Goal: Information Seeking & Learning: Learn about a topic

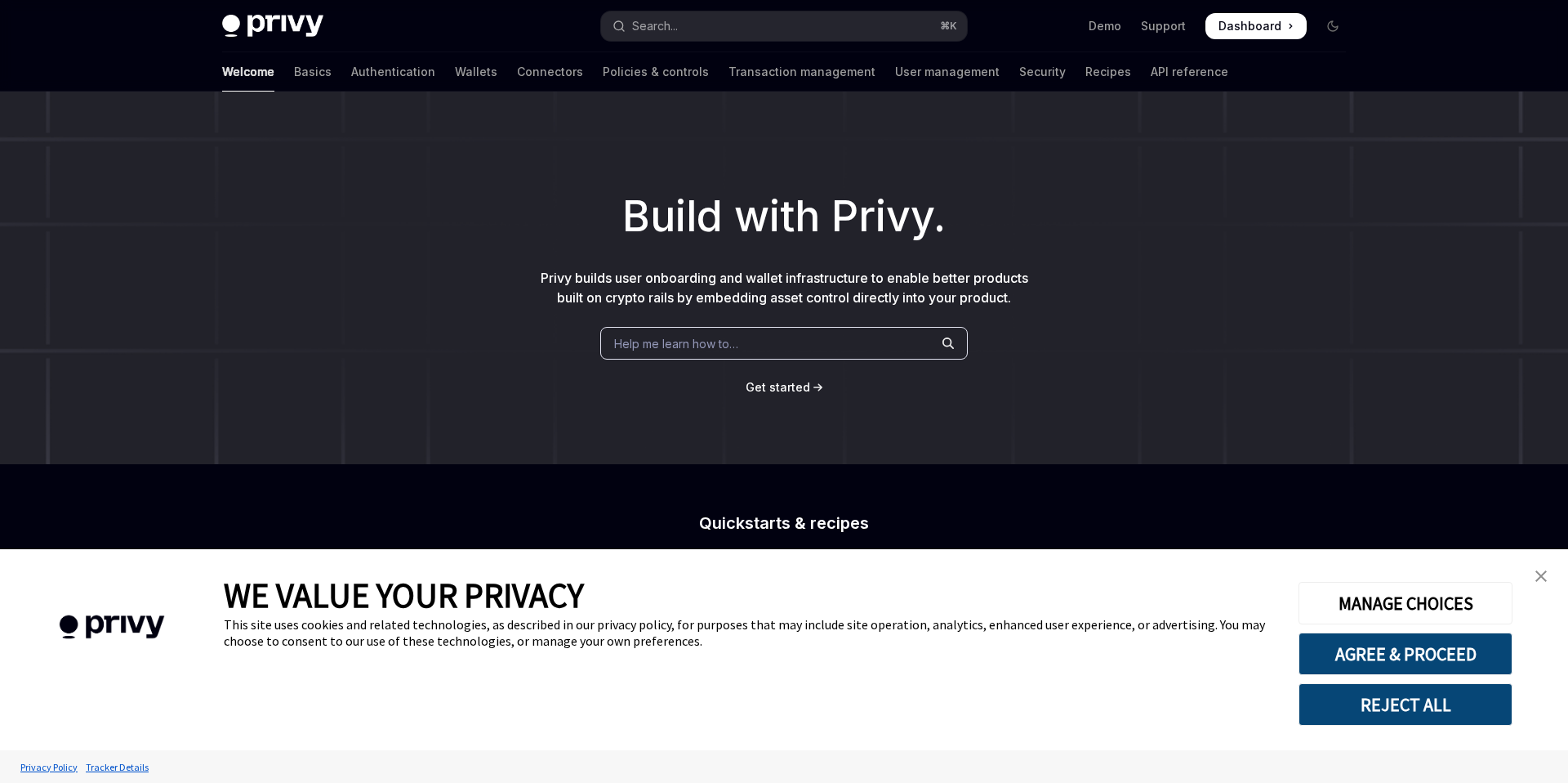
click at [1545, 579] on img "close banner" at bounding box center [1541, 576] width 12 height 12
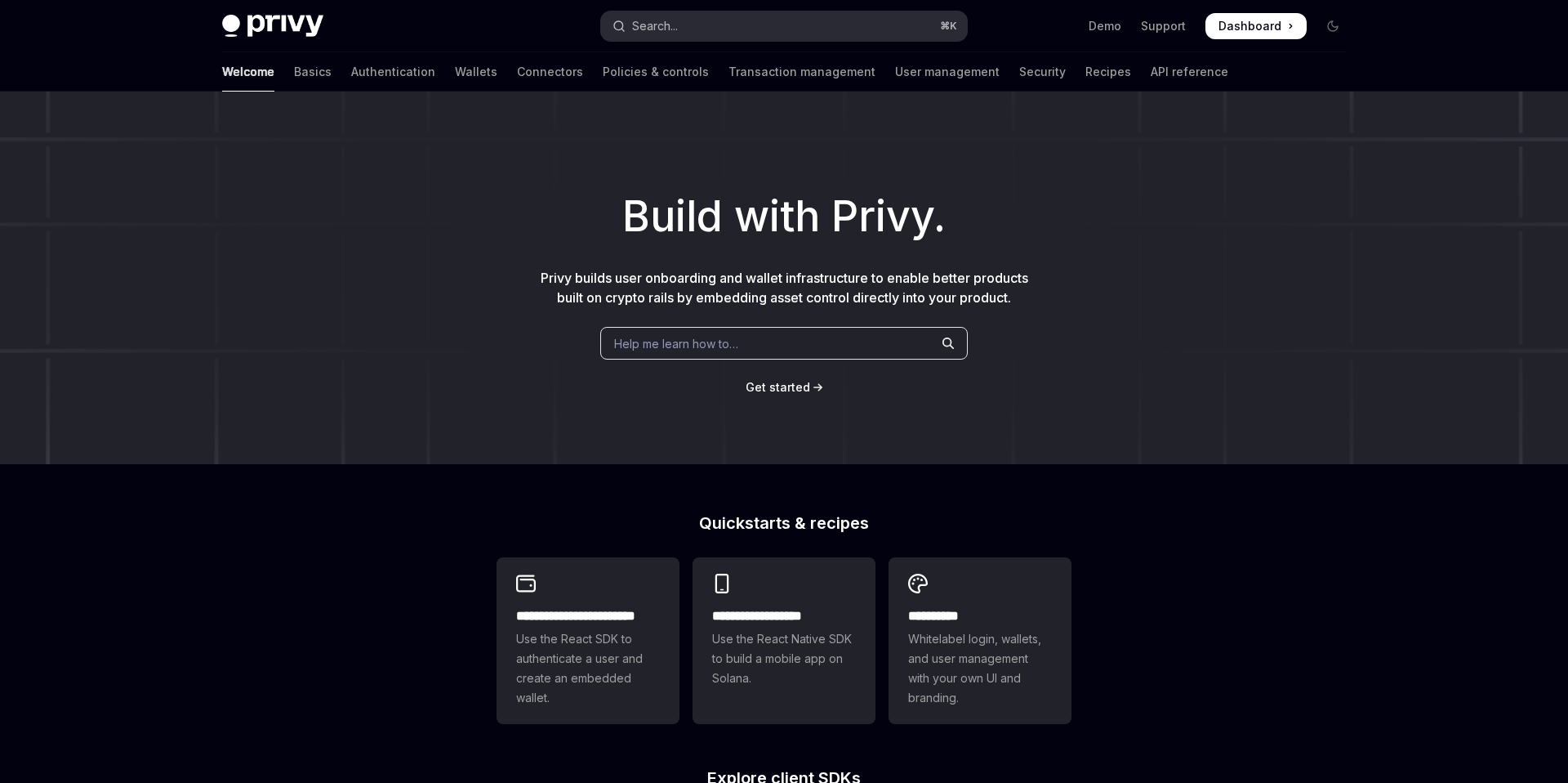
click at [677, 19] on div "Search..." at bounding box center [655, 26] width 46 height 20
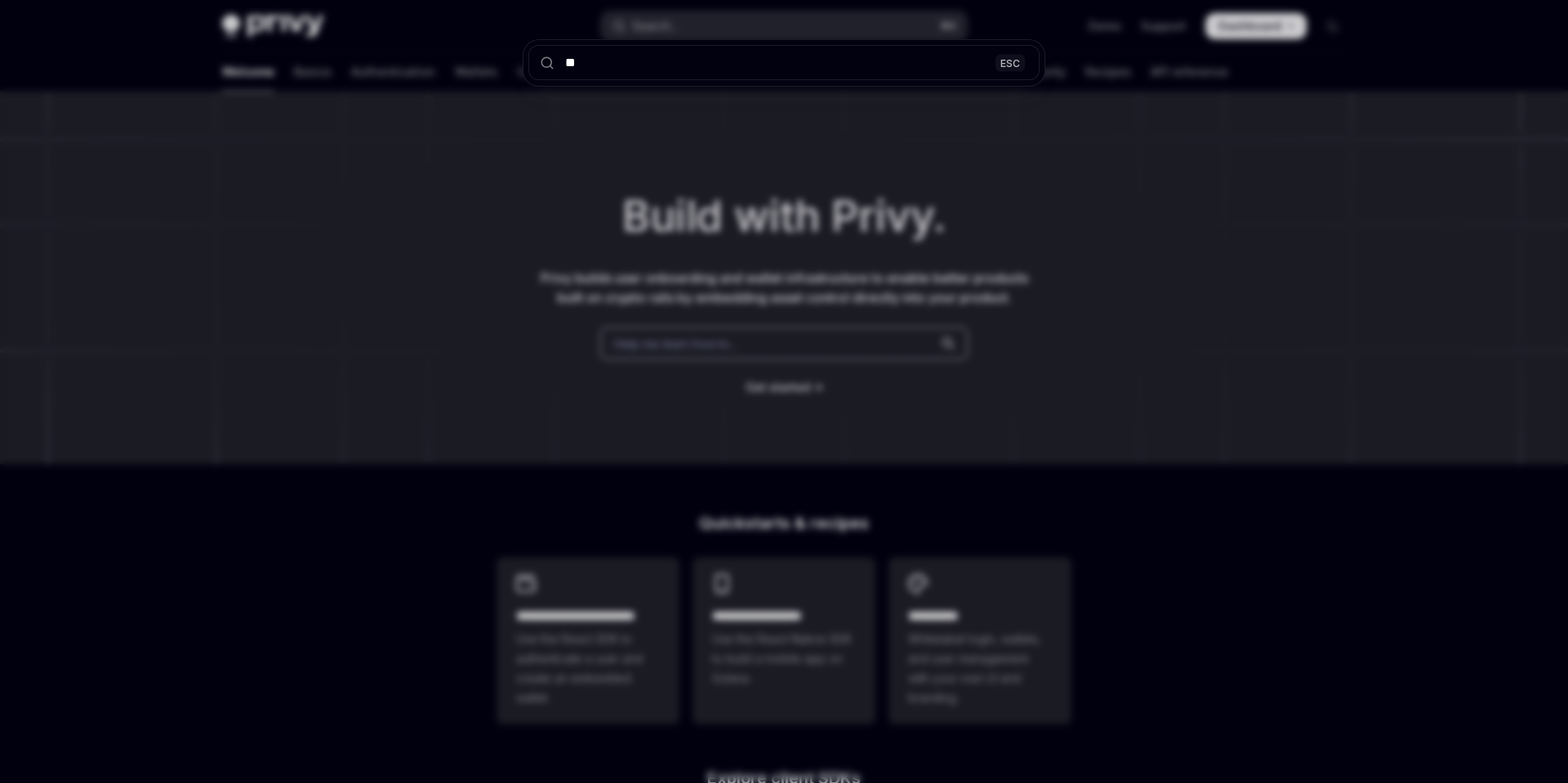
type input "***"
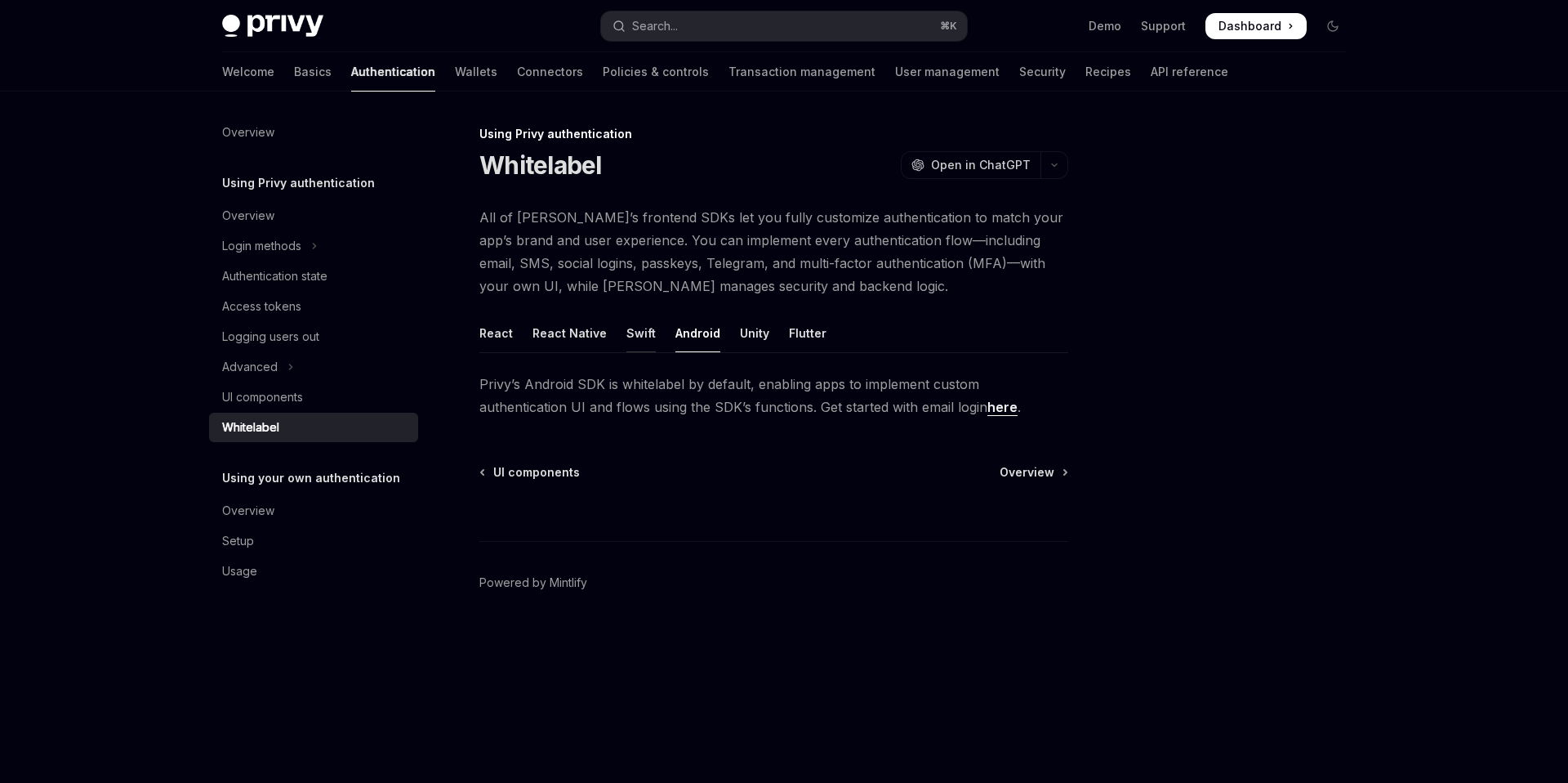
click at [630, 327] on div "Swift" at bounding box center [641, 333] width 30 height 39
click at [897, 412] on link "here" at bounding box center [912, 407] width 31 height 17
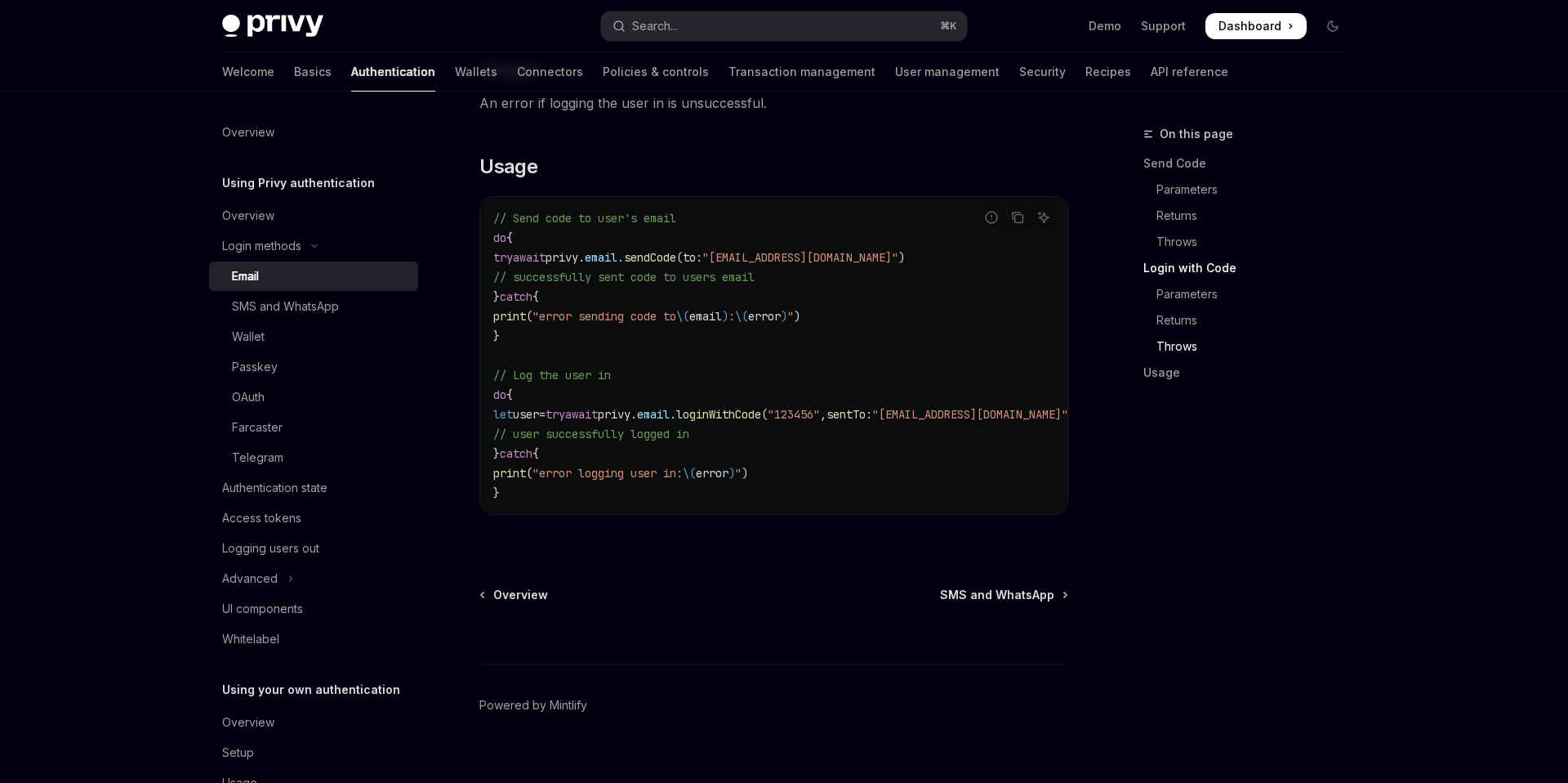
scroll to position [1520, 0]
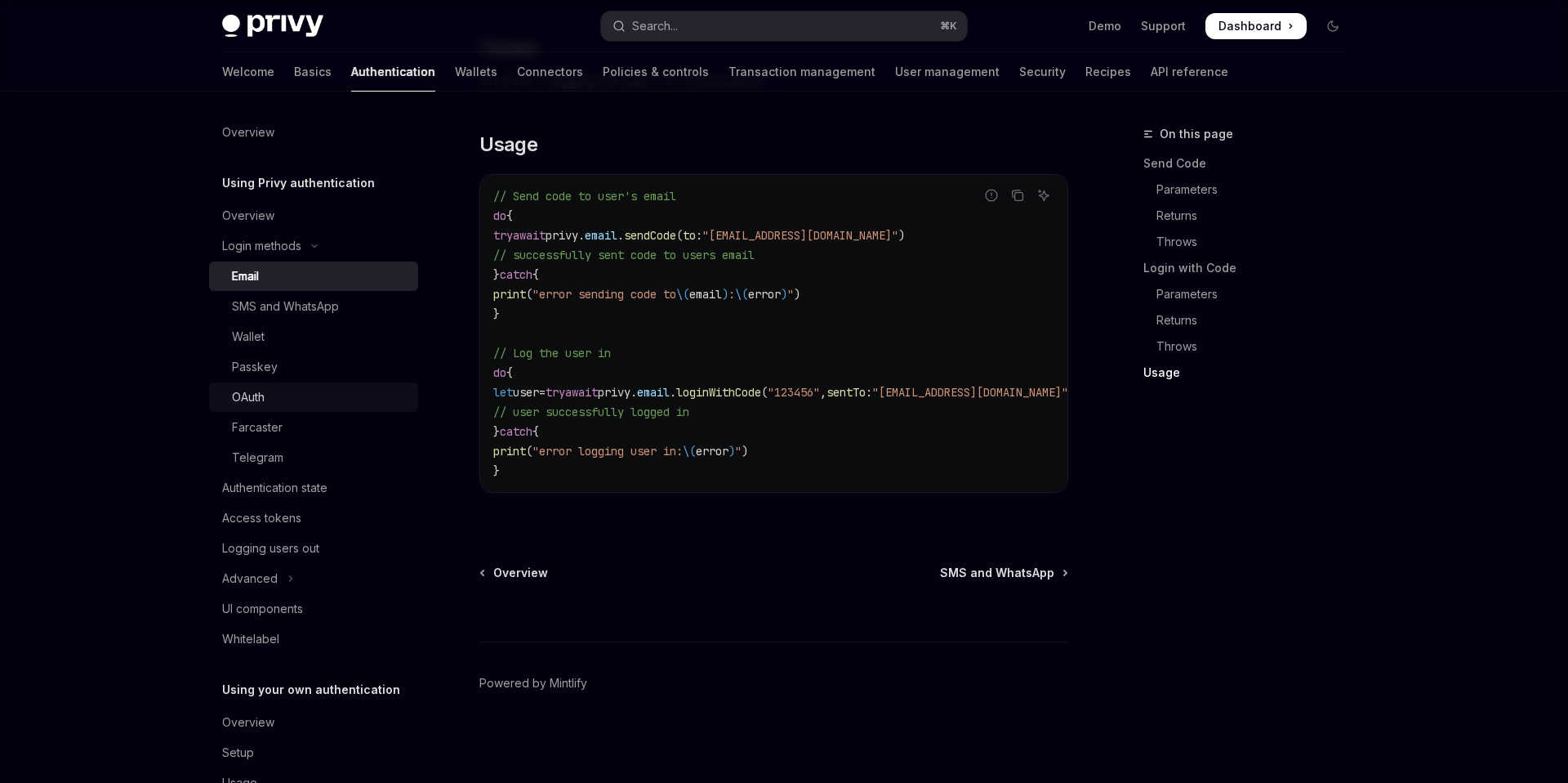
click at [269, 392] on div "OAuth" at bounding box center [320, 397] width 177 height 20
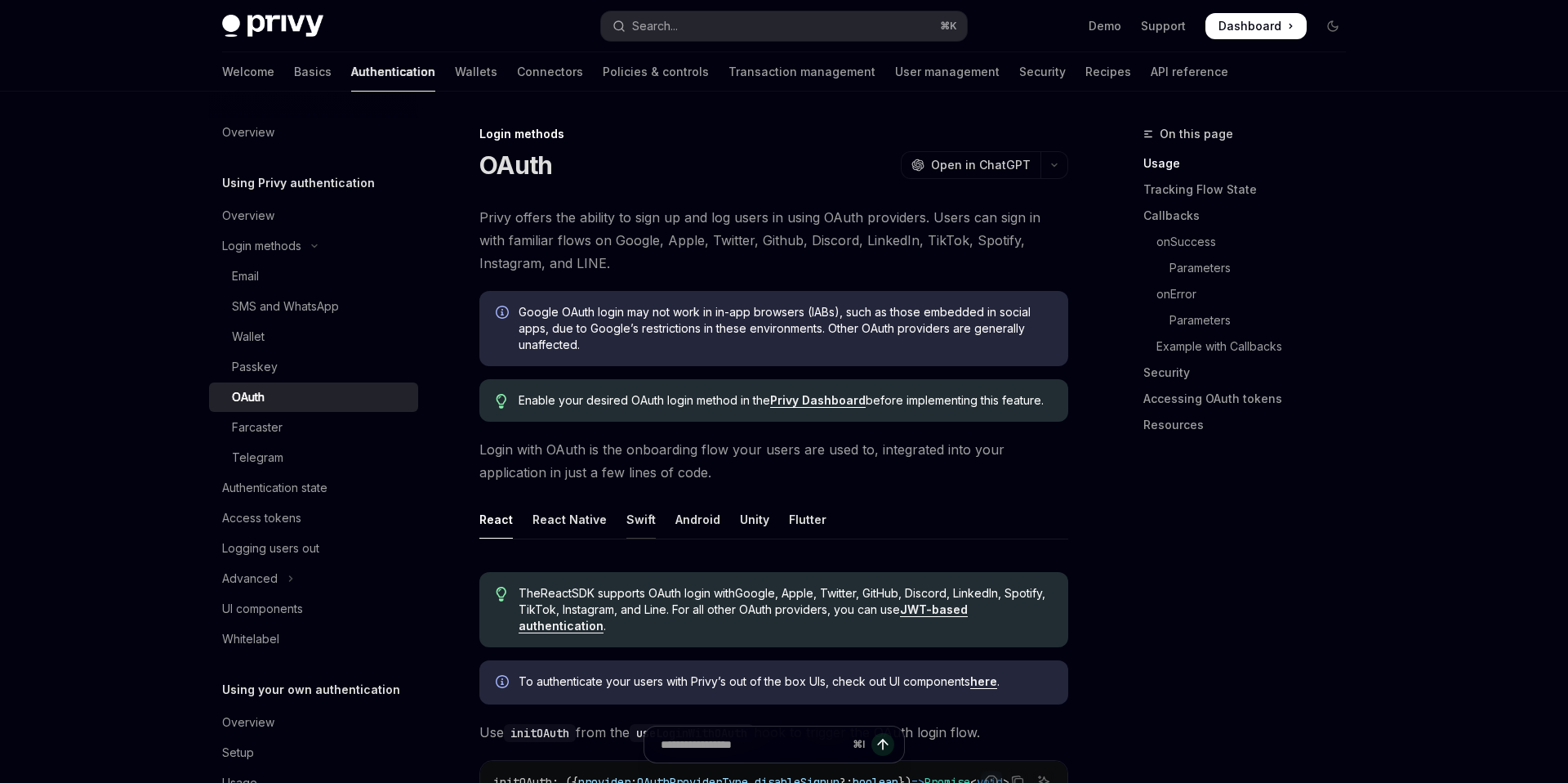
click at [641, 514] on div "Swift" at bounding box center [641, 519] width 30 height 39
type textarea "*"
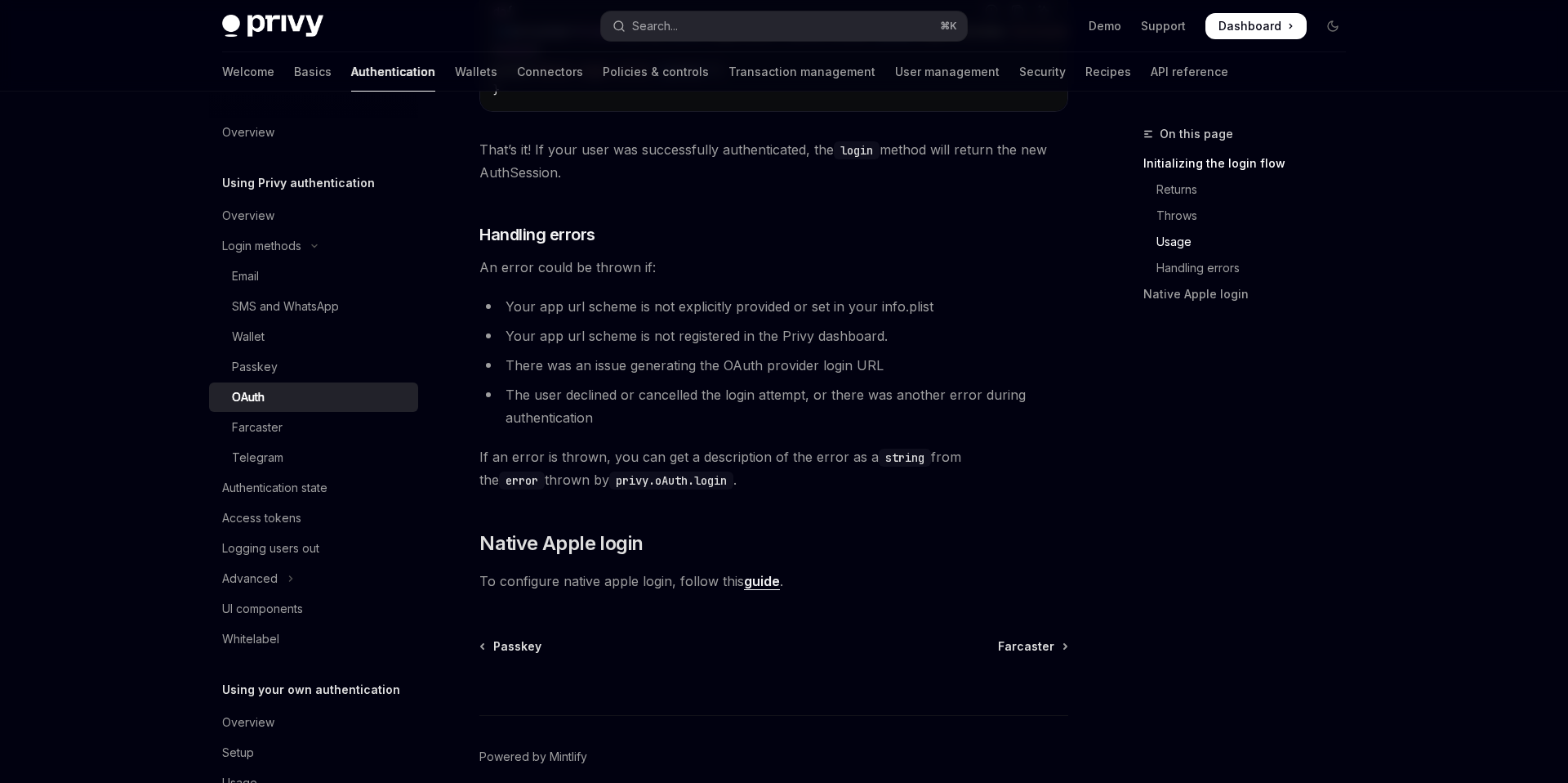
scroll to position [1641, 0]
